Goal: Information Seeking & Learning: Understand process/instructions

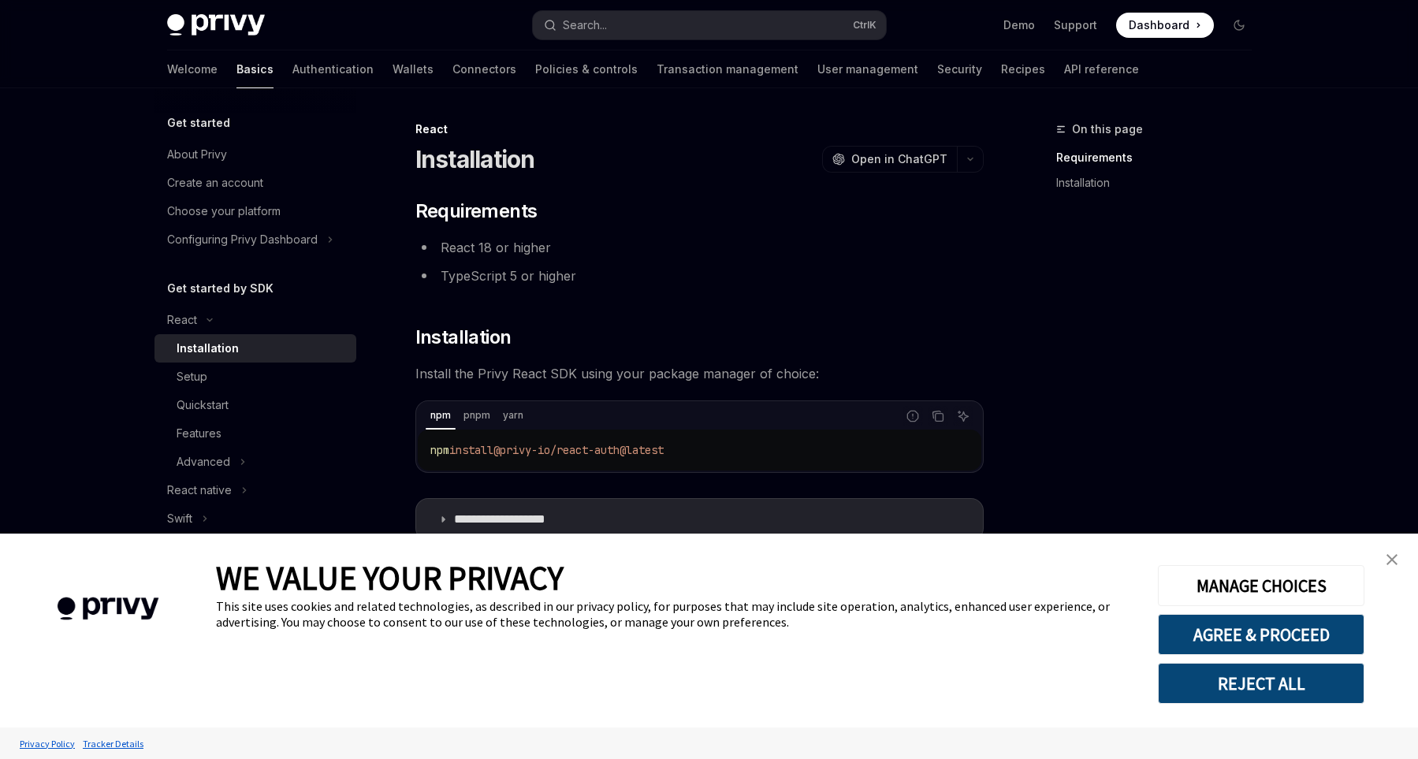
drag, startPoint x: 1388, startPoint y: 553, endPoint x: 1364, endPoint y: 544, distance: 26.2
click at [1385, 552] on link "close banner" at bounding box center [1392, 560] width 32 height 32
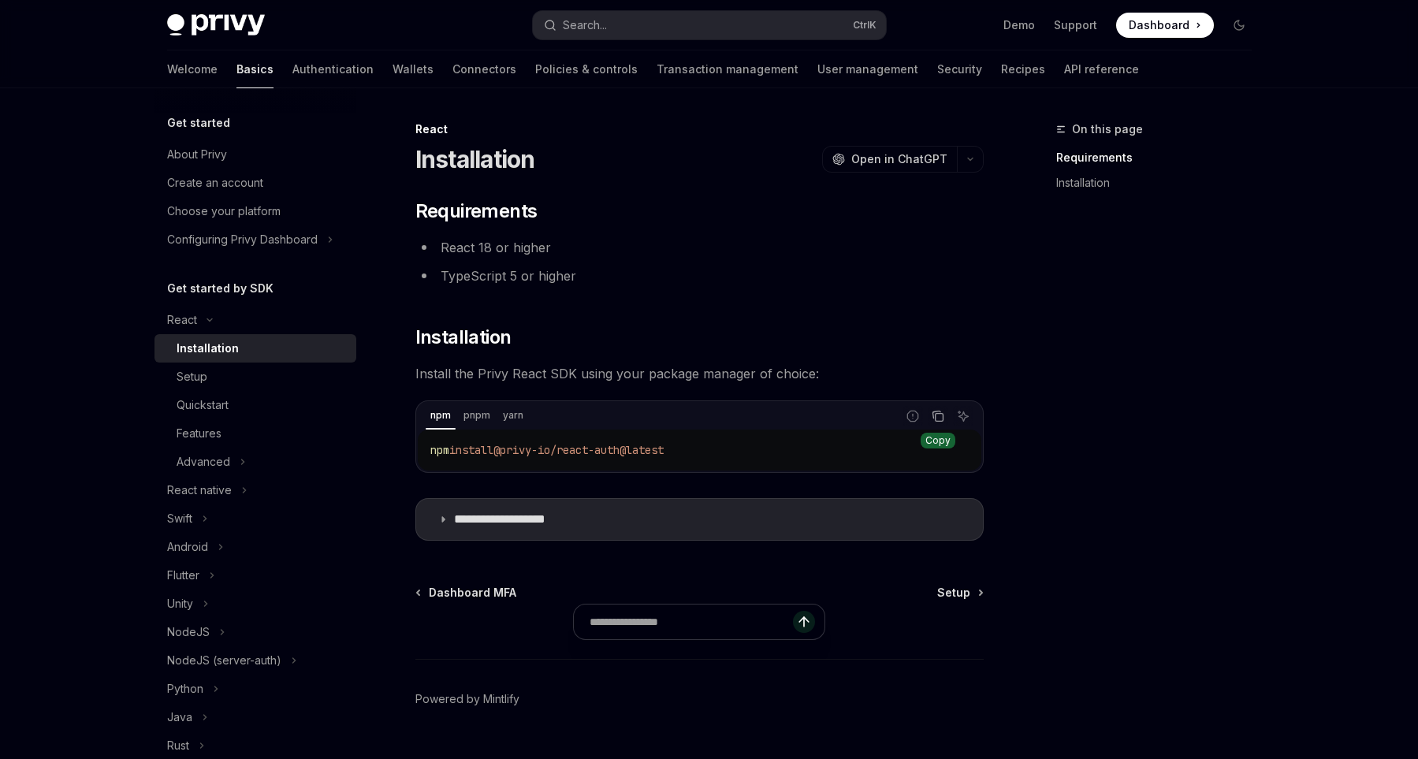
click at [935, 414] on icon "Copy the contents from the code block" at bounding box center [937, 416] width 13 height 13
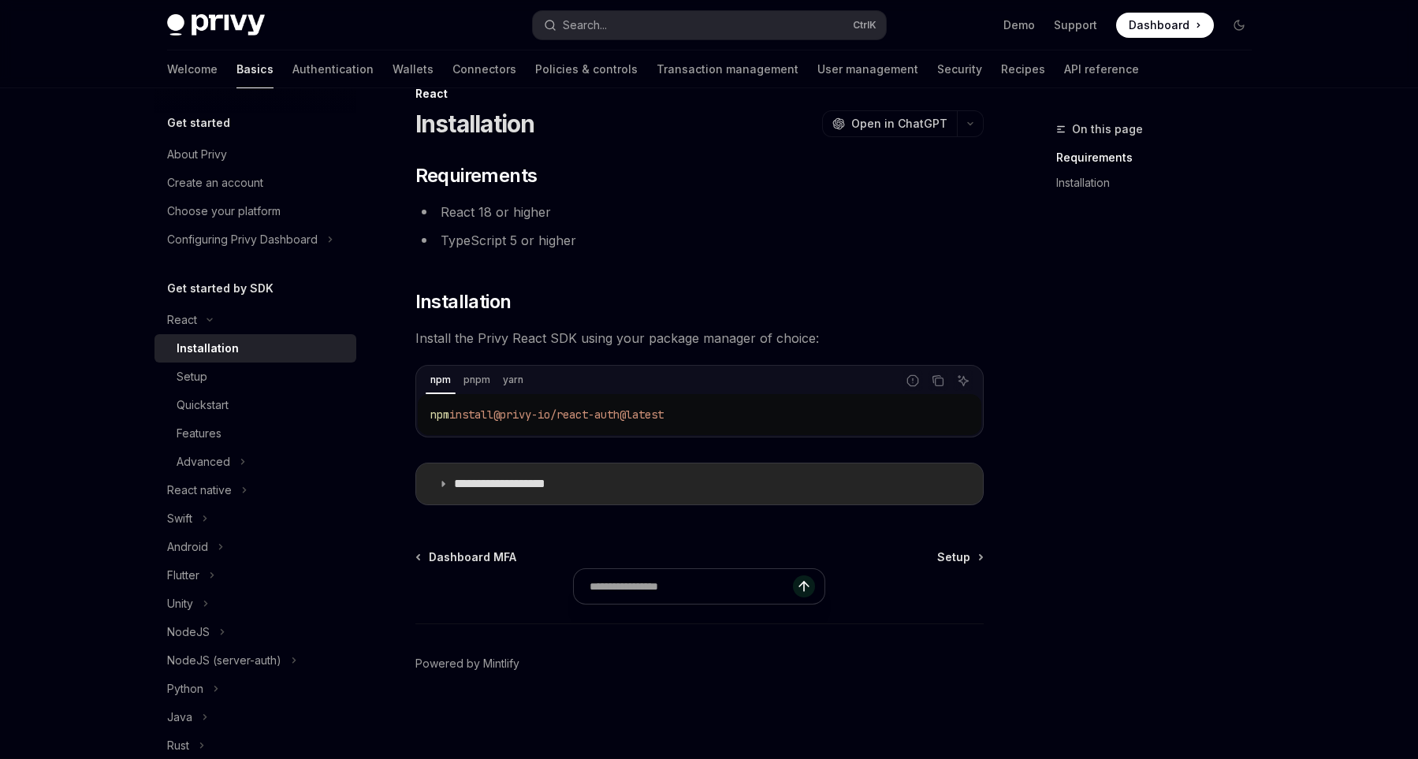
scroll to position [36, 0]
click at [500, 484] on p "**********" at bounding box center [519, 483] width 130 height 16
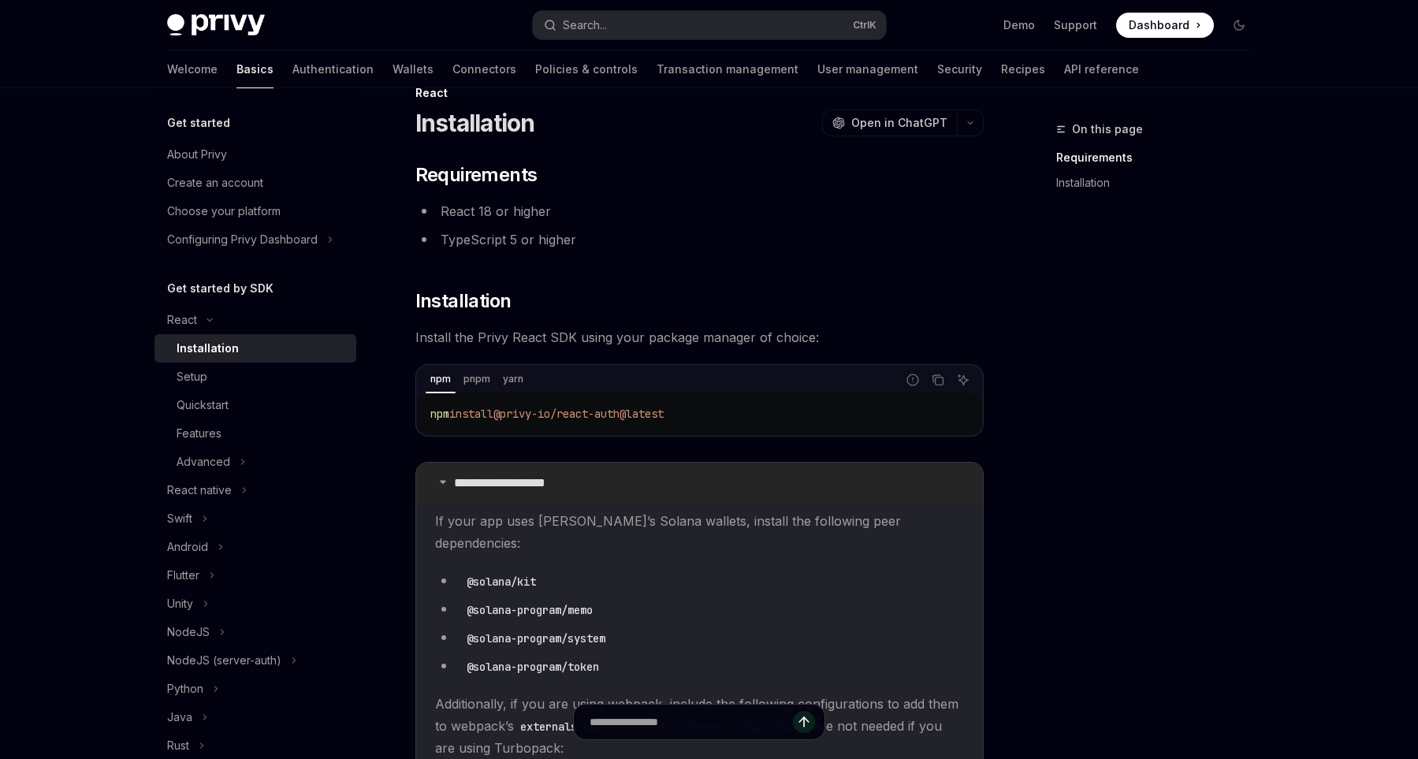
click at [500, 484] on p "**********" at bounding box center [519, 483] width 130 height 16
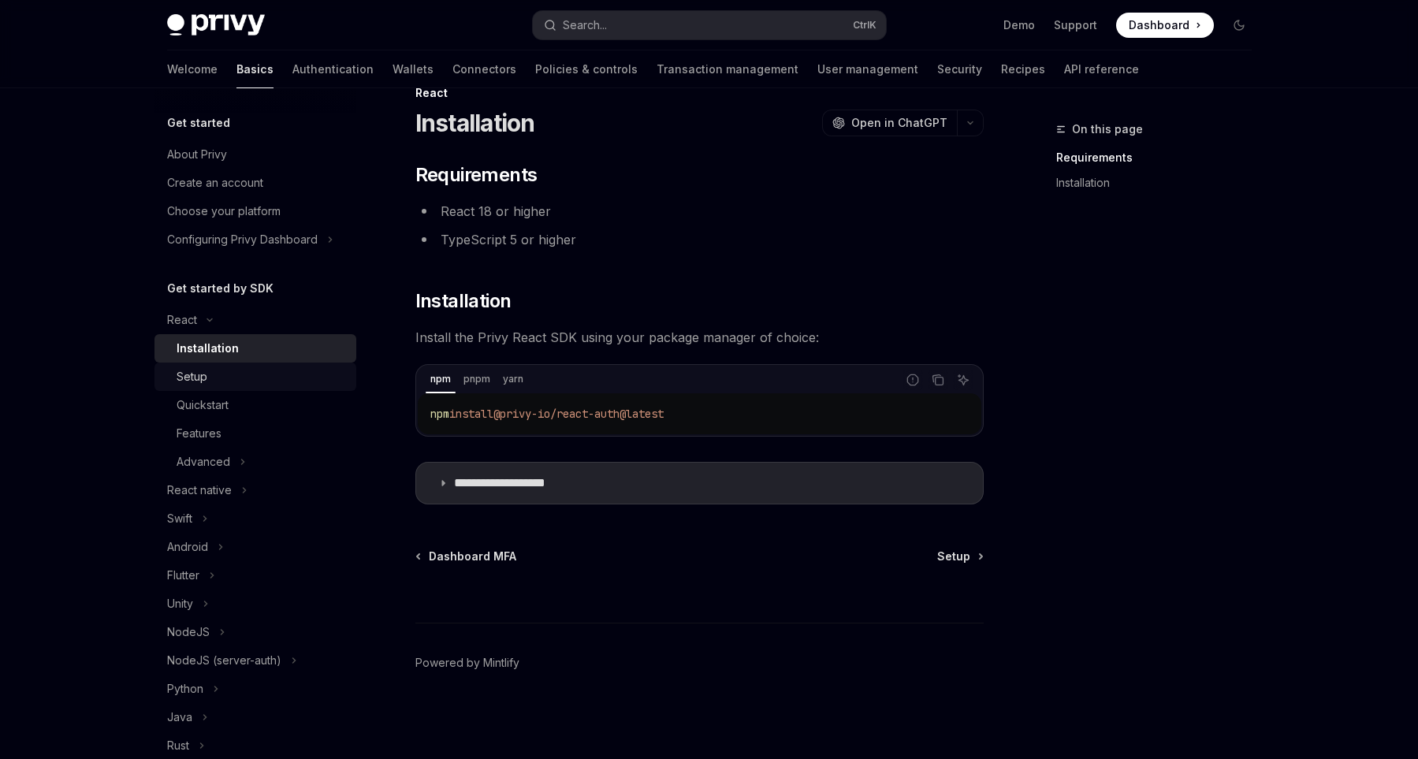
click at [219, 371] on div "Setup" at bounding box center [262, 376] width 170 height 19
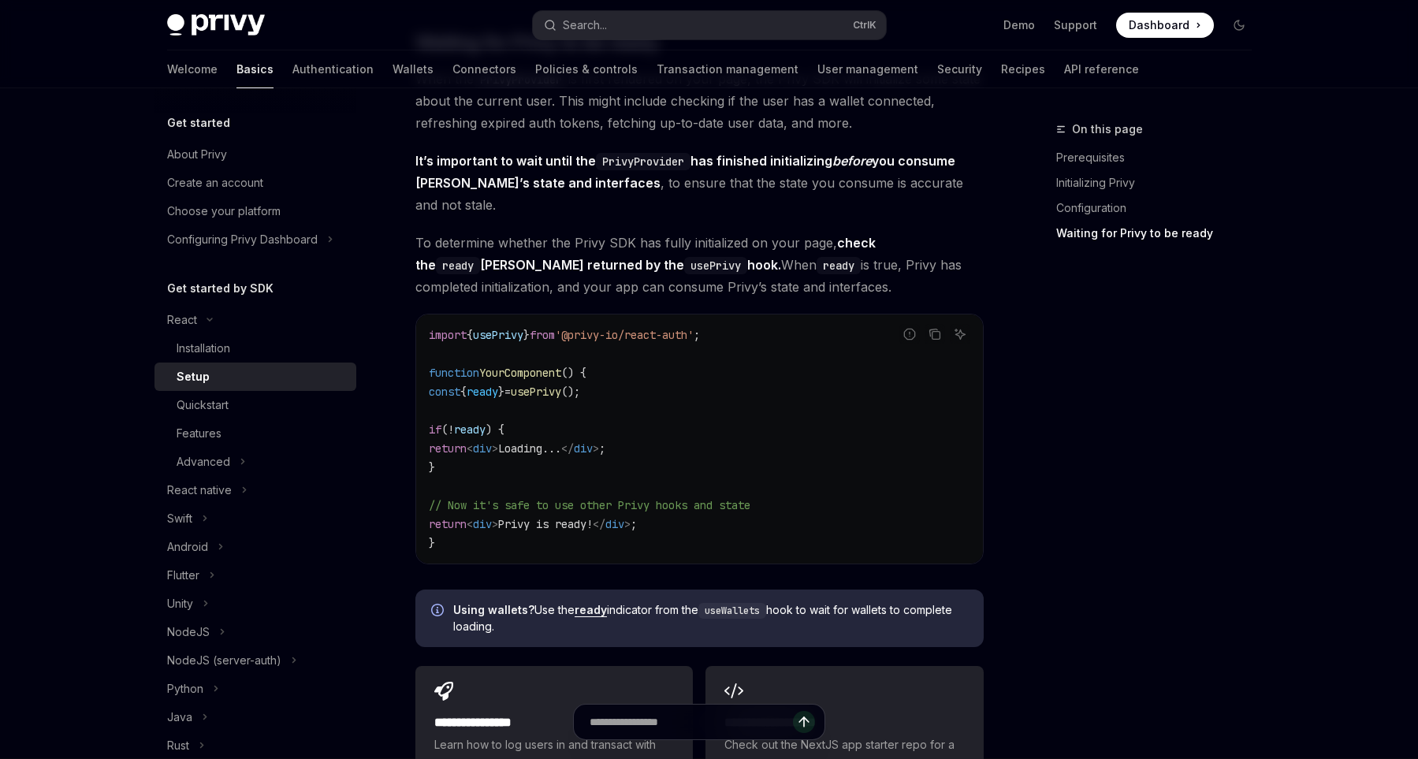
scroll to position [1860, 0]
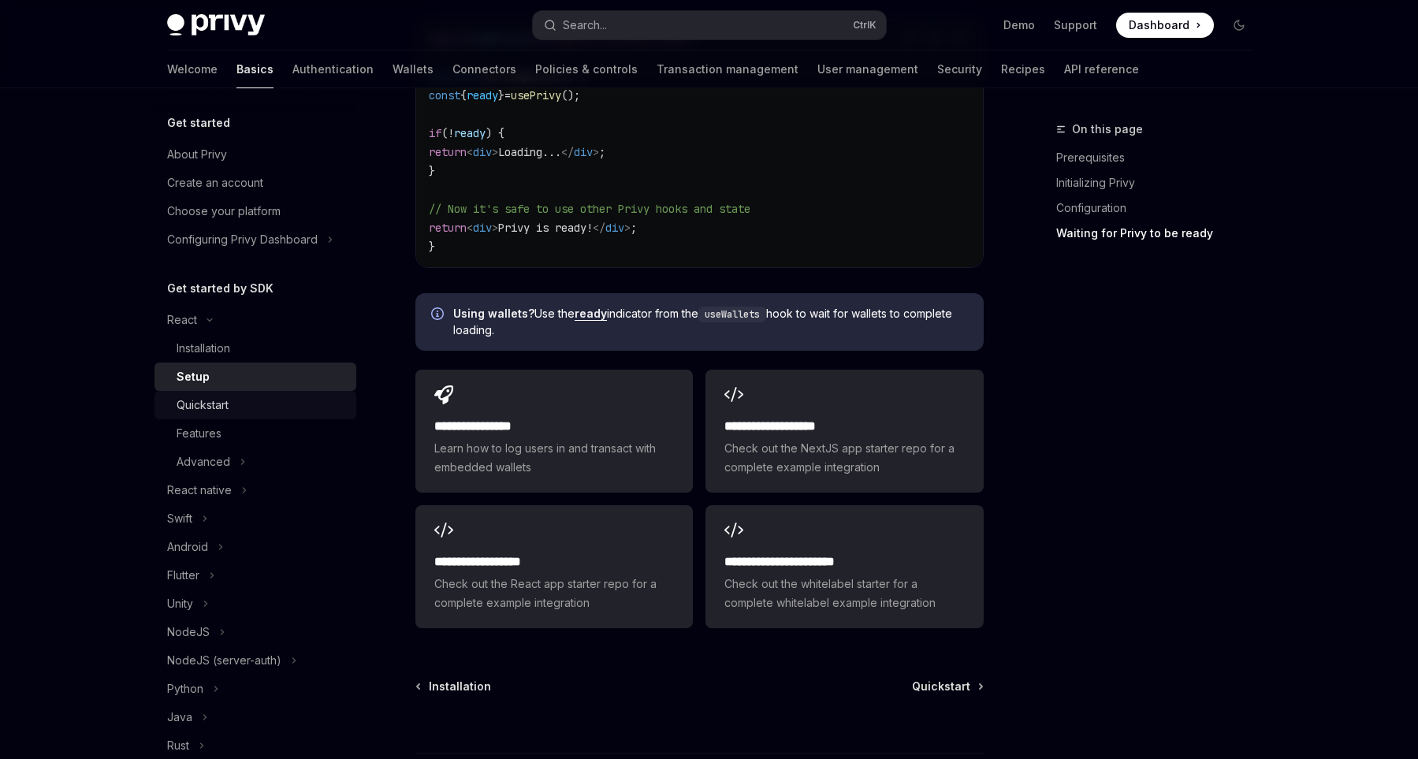
click at [219, 407] on div "Quickstart" at bounding box center [203, 405] width 52 height 19
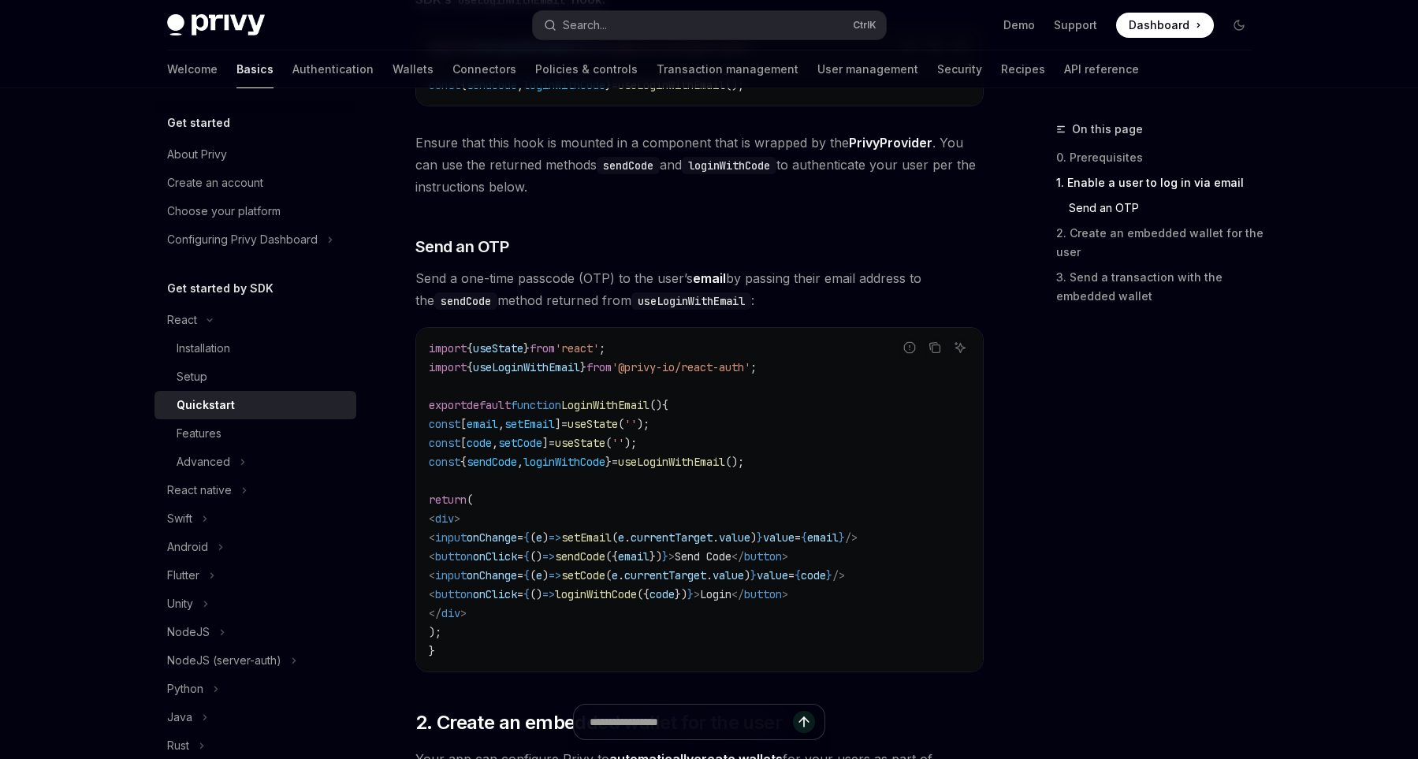
scroll to position [761, 0]
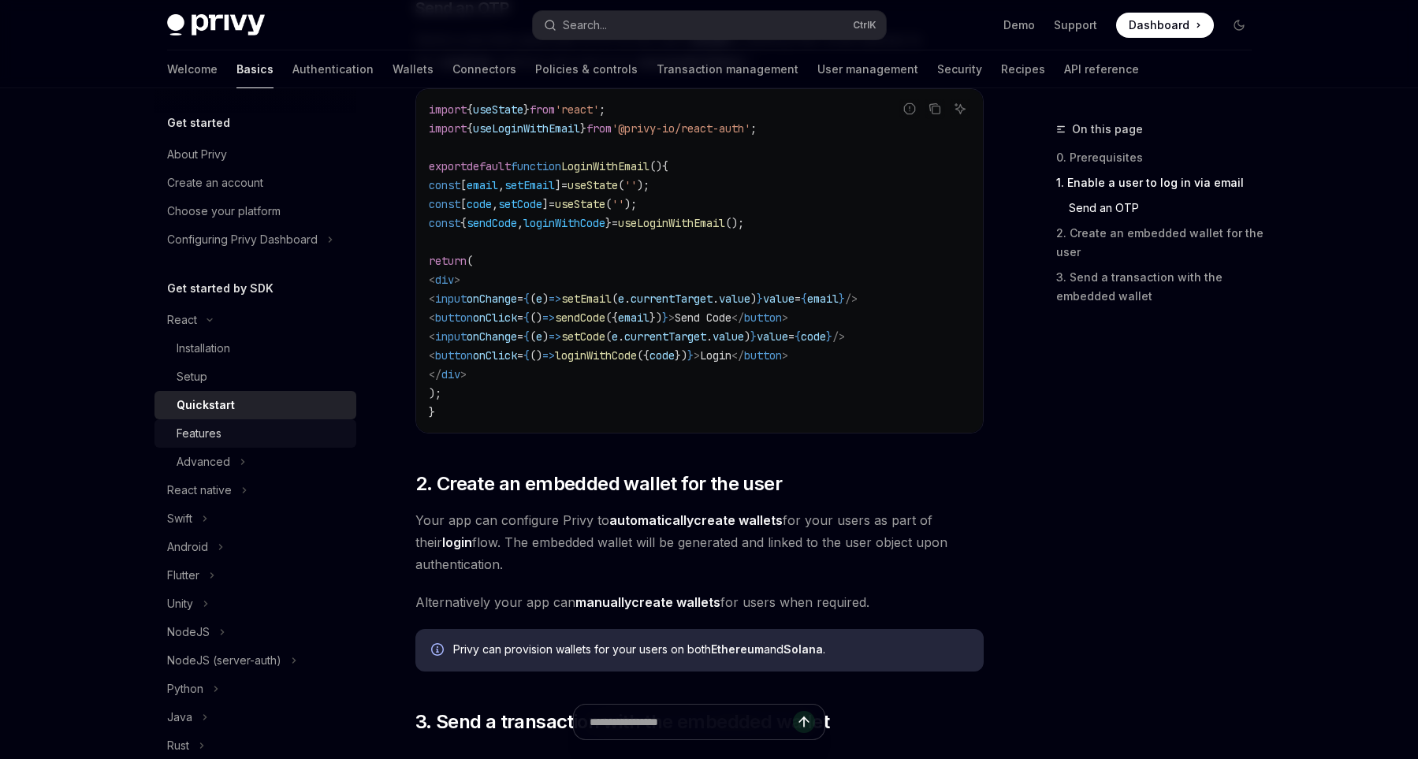
click at [273, 431] on div "Features" at bounding box center [262, 433] width 170 height 19
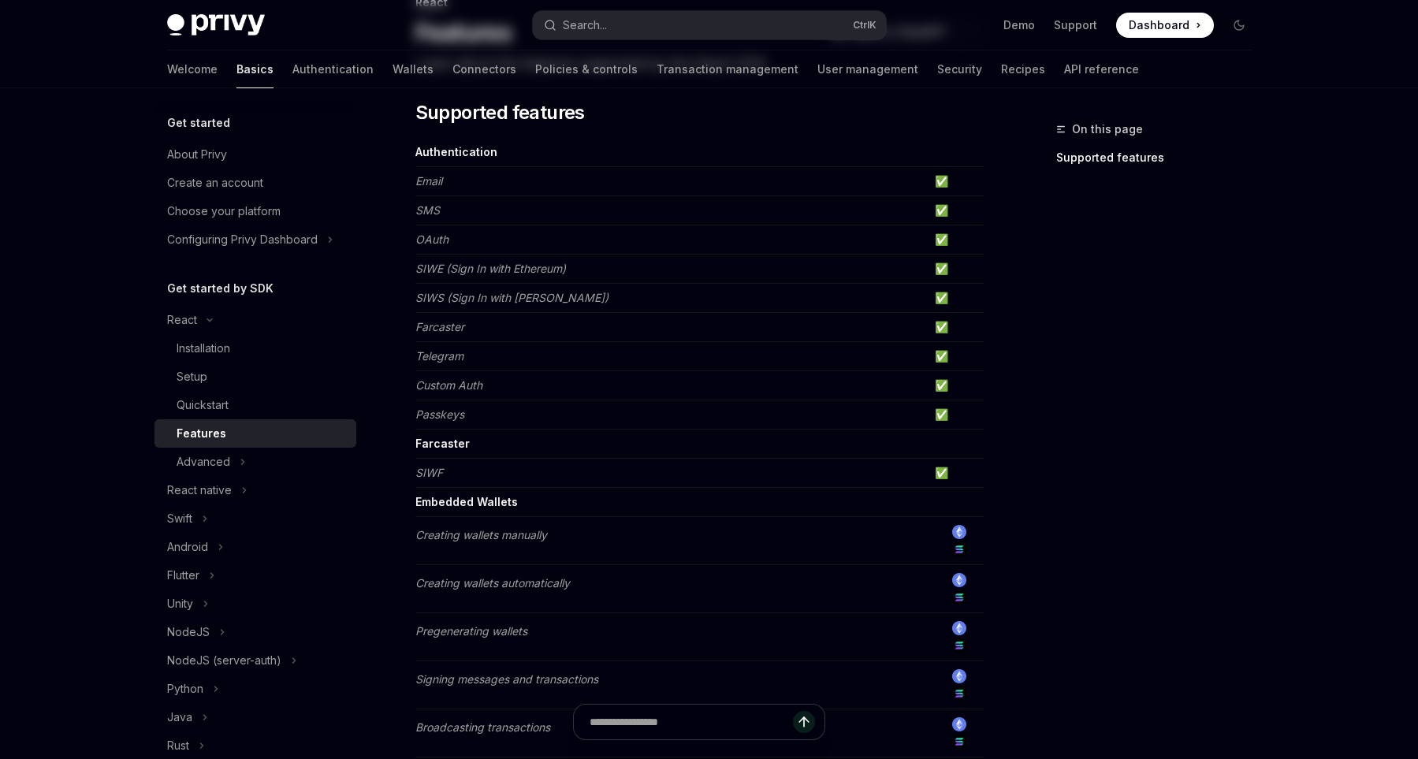
scroll to position [435, 0]
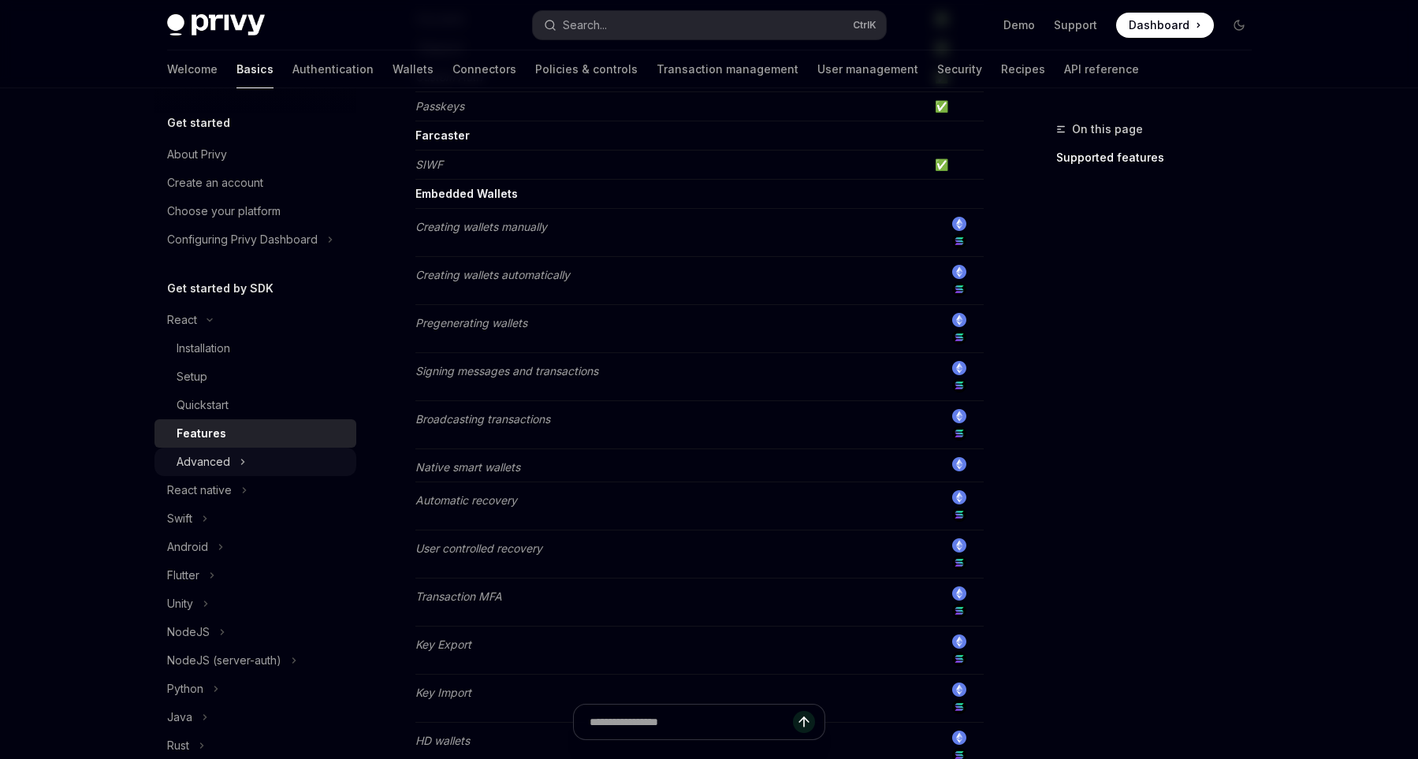
click at [225, 461] on div "Advanced" at bounding box center [204, 461] width 54 height 19
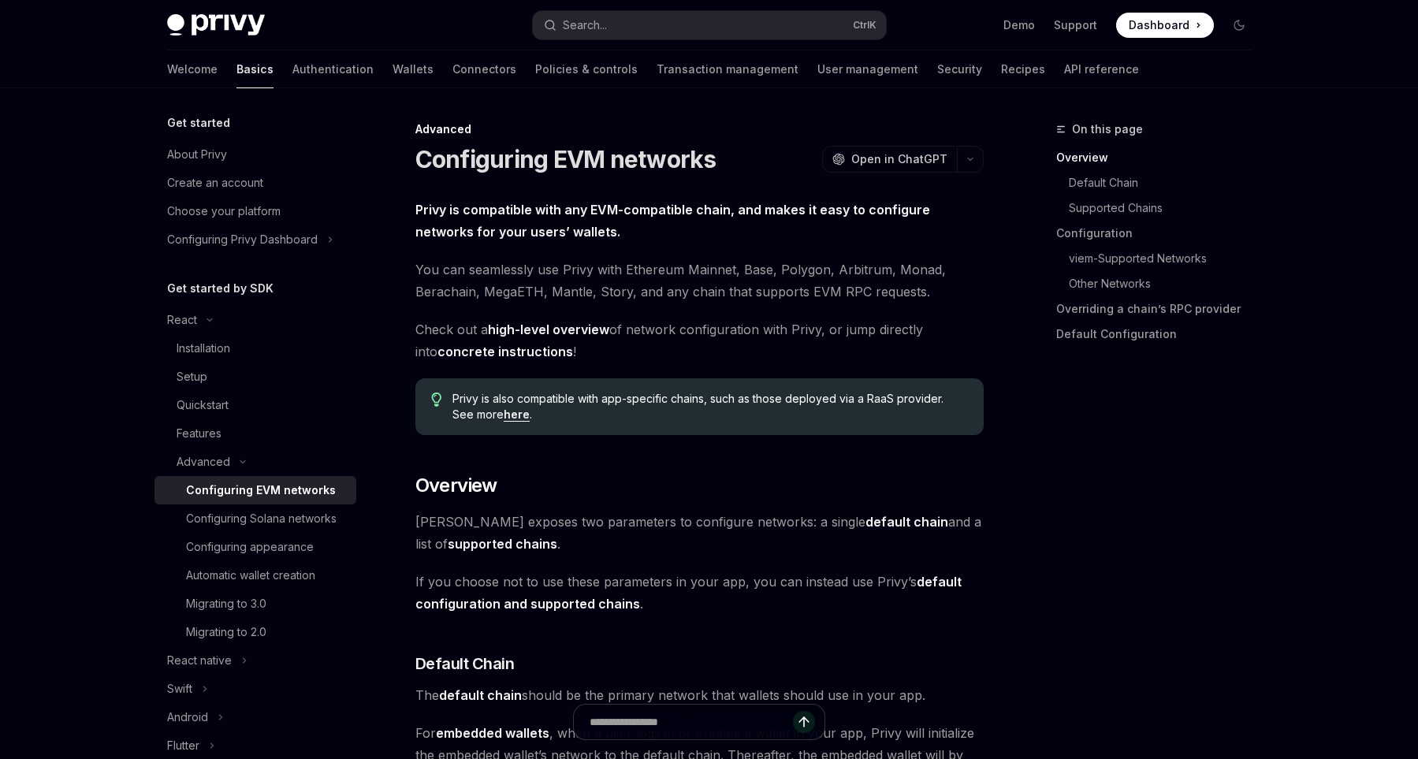
click at [249, 491] on div "Configuring EVM networks" at bounding box center [261, 490] width 150 height 19
type textarea "*"
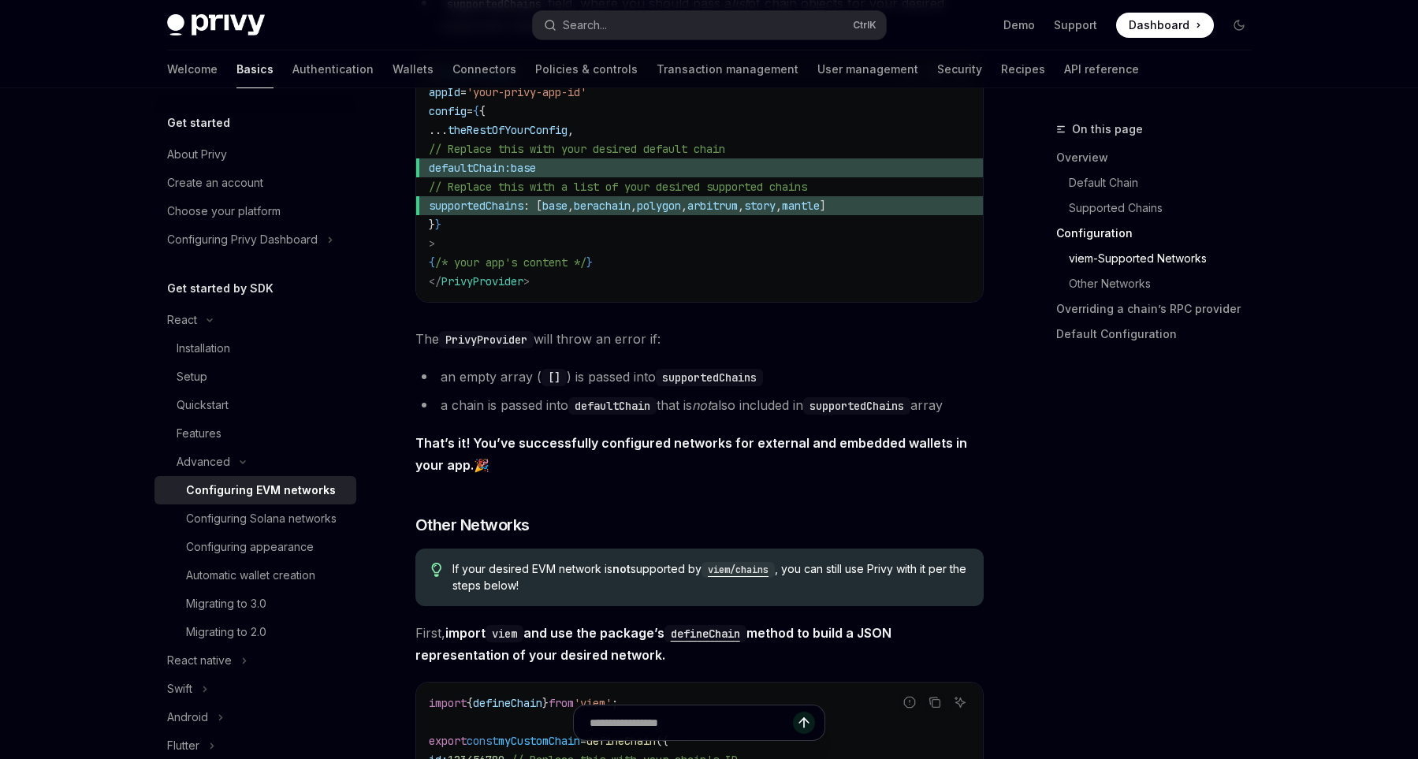
scroll to position [2175, 0]
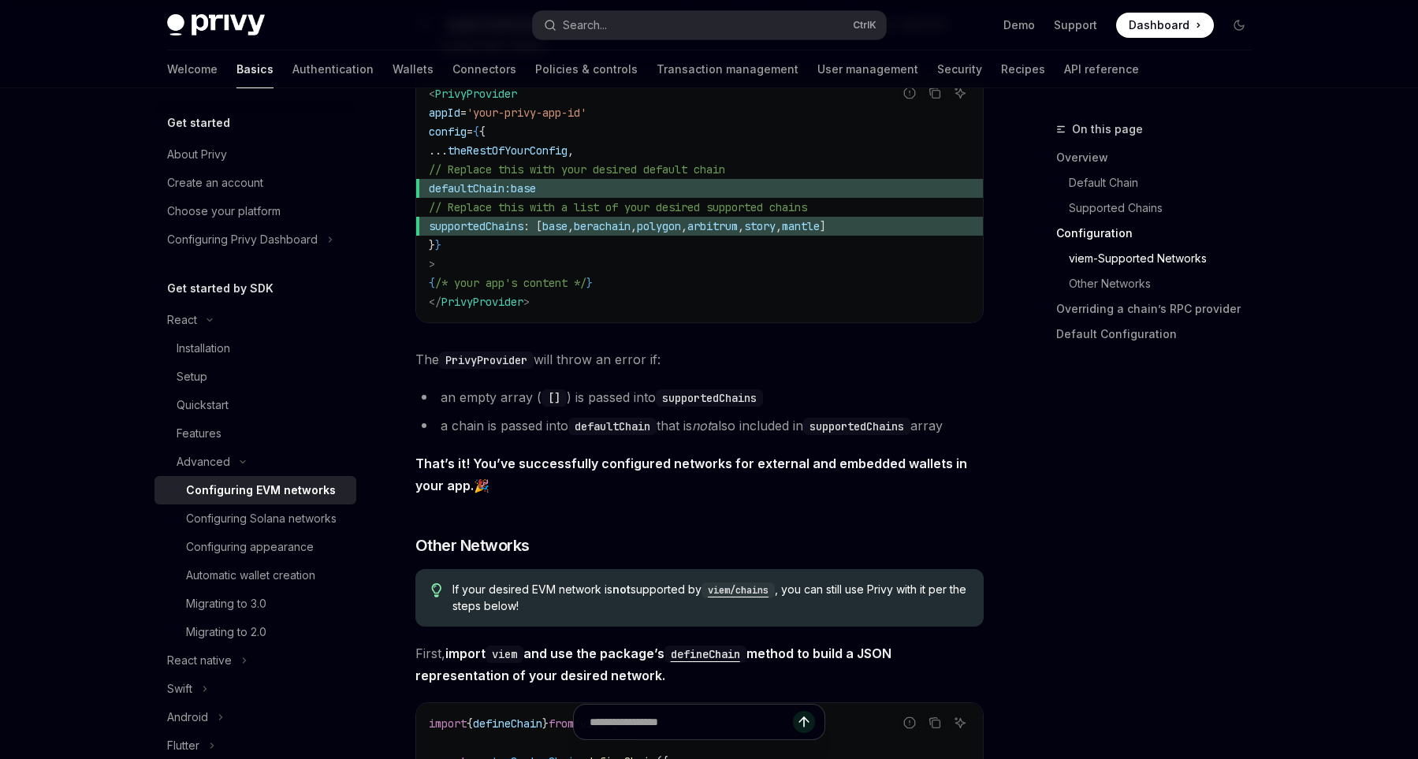
drag, startPoint x: 445, startPoint y: 367, endPoint x: 696, endPoint y: 428, distance: 257.8
click at [735, 368] on span "The PrivyProvider will throw an error if:" at bounding box center [699, 359] width 568 height 22
click at [695, 428] on li "a chain is passed into defaultChain that is not also included in supportedChain…" at bounding box center [699, 425] width 568 height 22
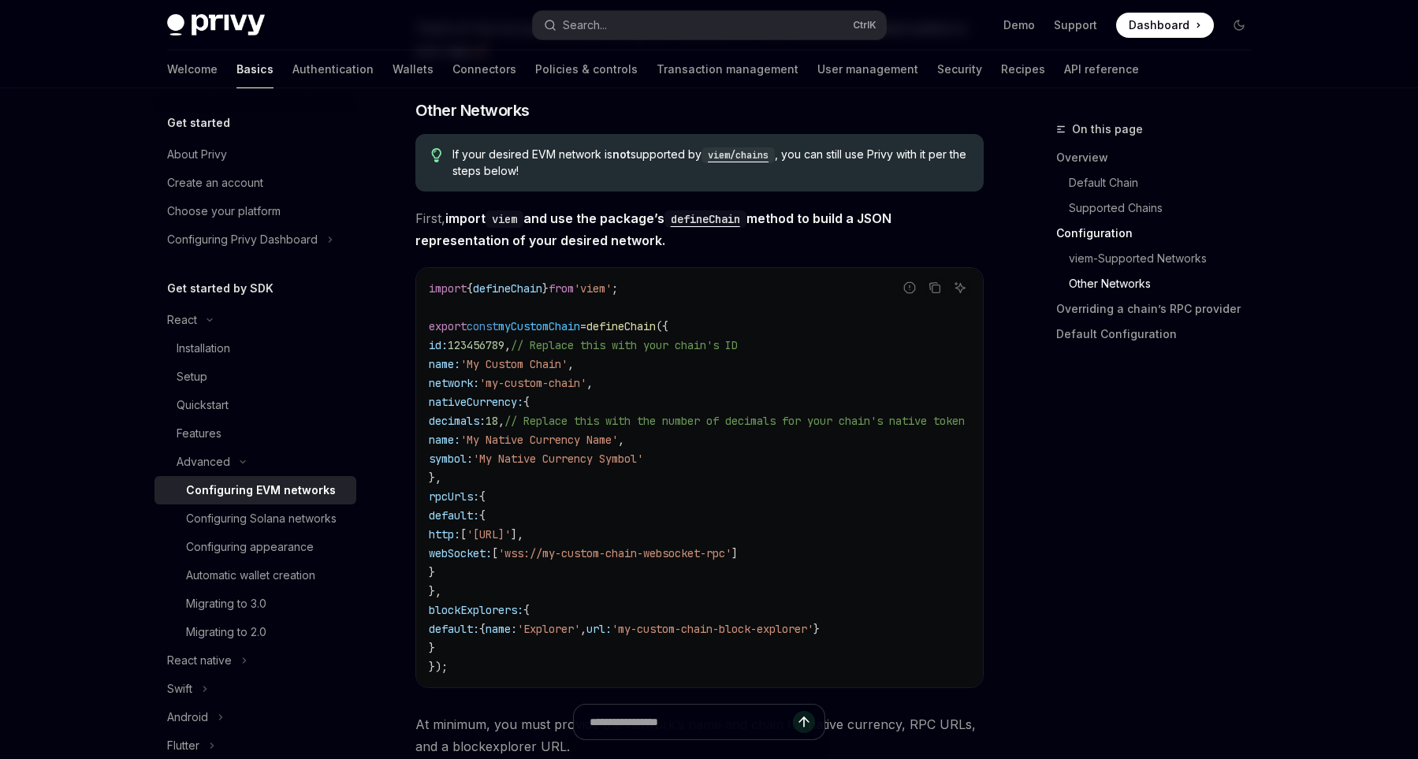
drag, startPoint x: 651, startPoint y: 374, endPoint x: 682, endPoint y: 529, distance: 158.2
click at [682, 533] on code "import { defineChain } from 'viem' ; export const myCustomChain = defineChain (…" at bounding box center [716, 477] width 574 height 397
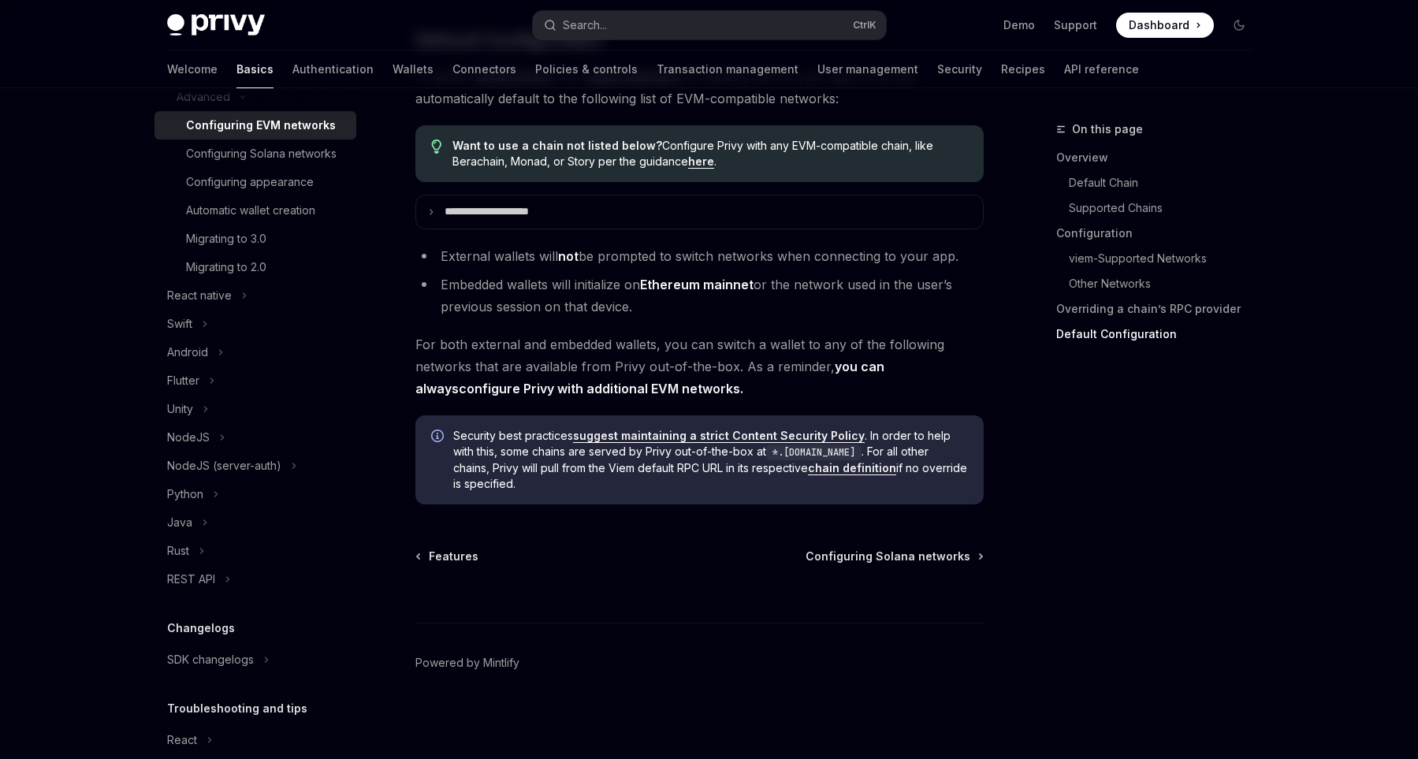
scroll to position [448, 0]
